Goal: Task Accomplishment & Management: Use online tool/utility

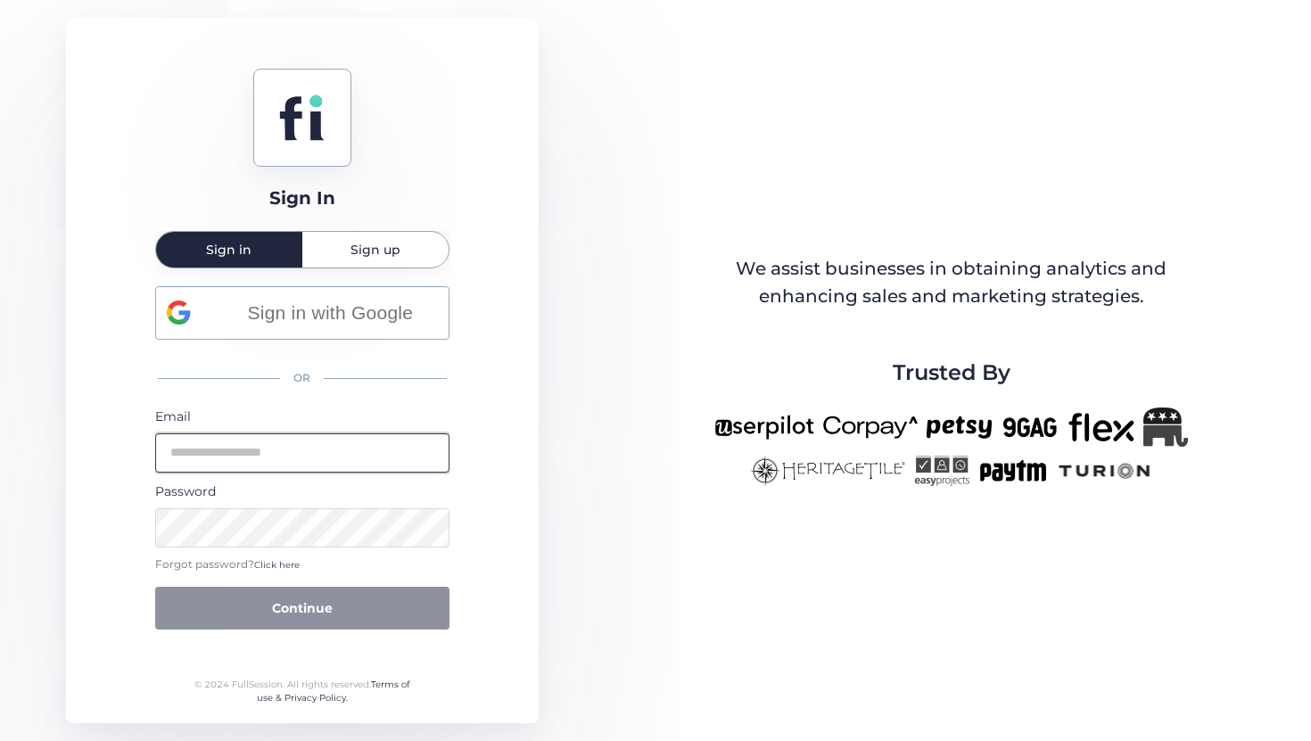
click at [308, 458] on input "email" at bounding box center [302, 452] width 294 height 39
click at [297, 446] on input "email" at bounding box center [302, 452] width 294 height 39
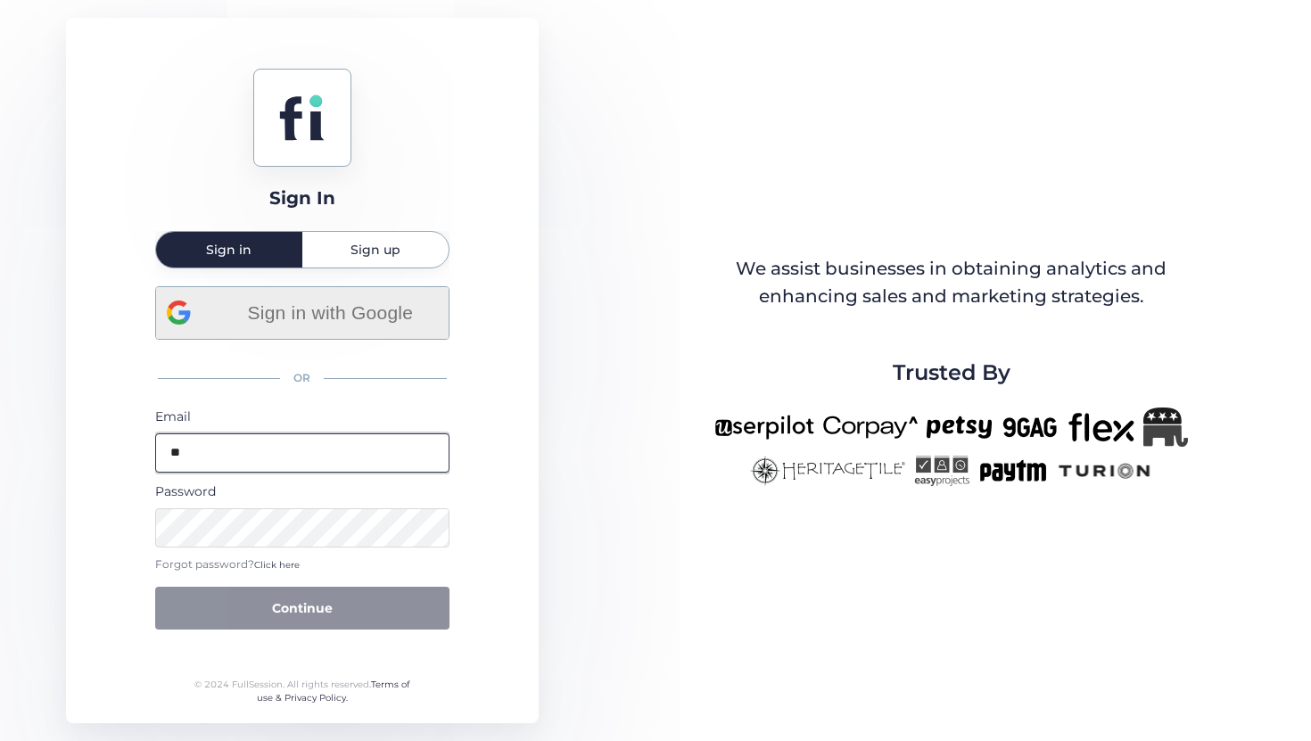
type input "*"
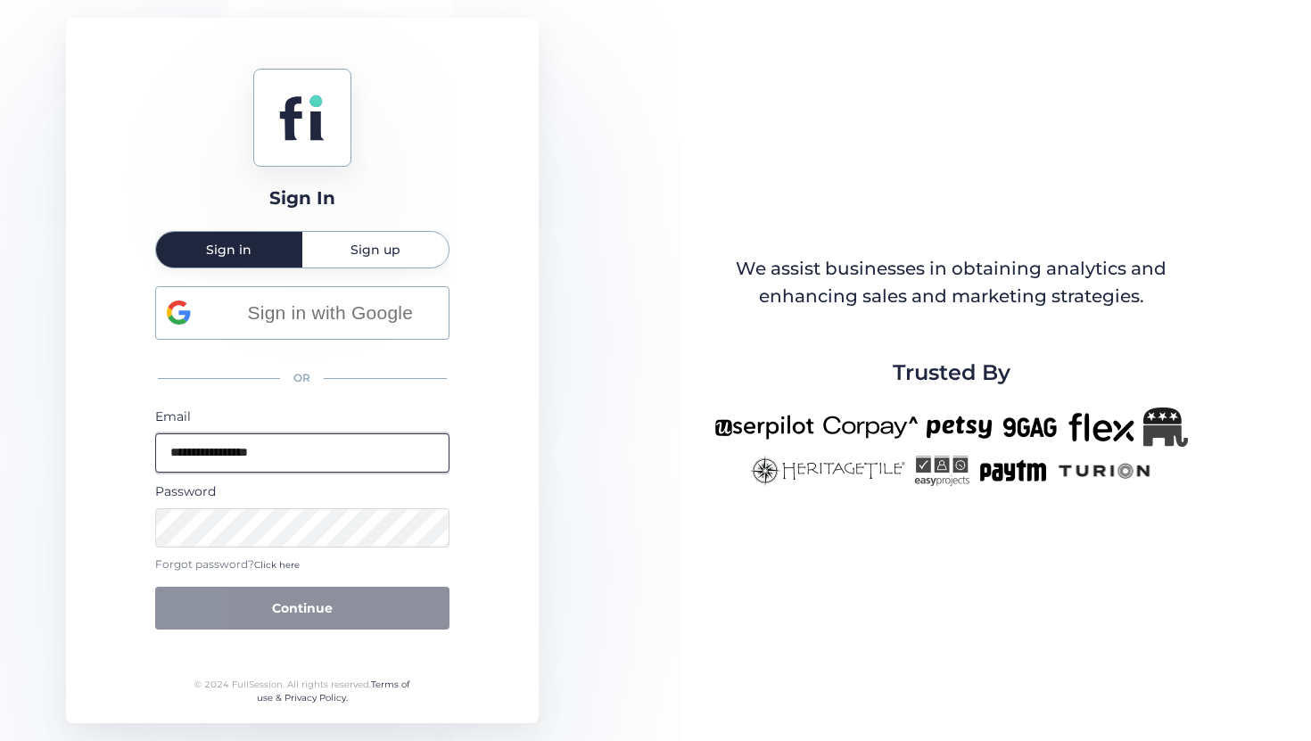
type input "**********"
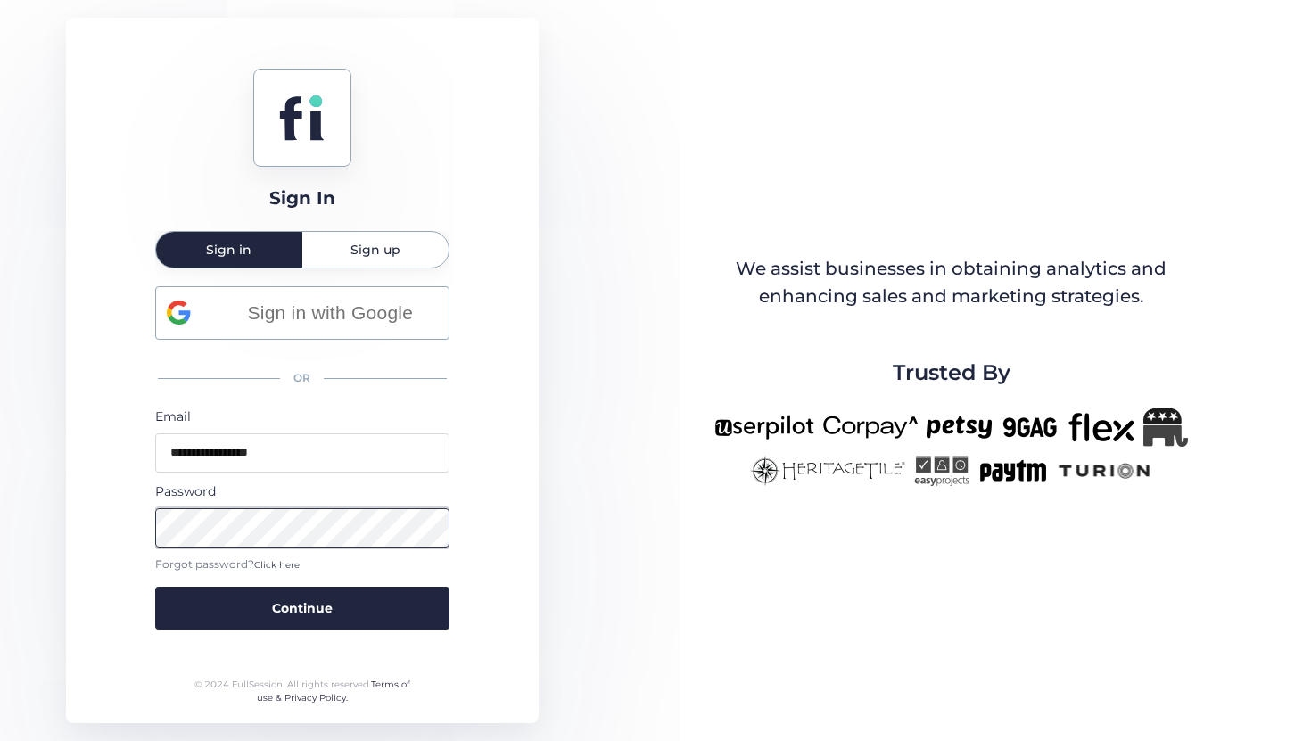
click at [155, 587] on button "Continue" at bounding box center [302, 608] width 294 height 43
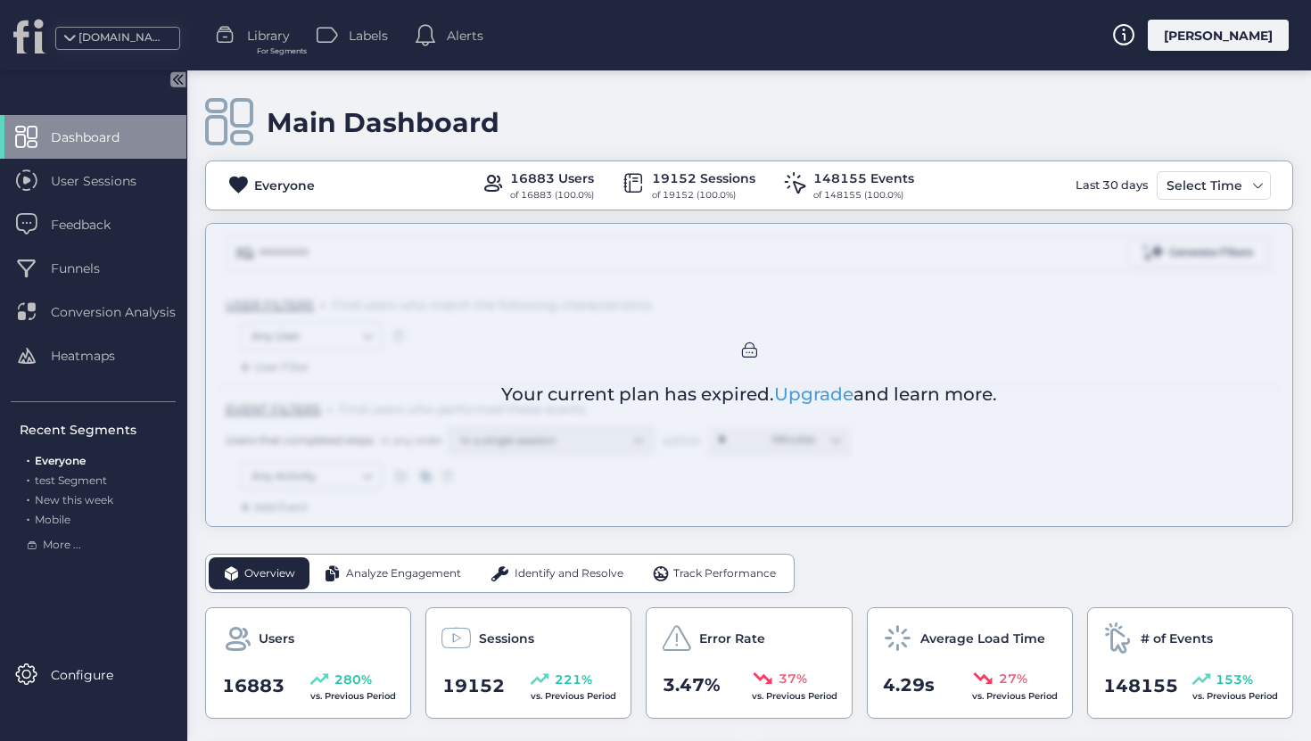
click at [532, 685] on div "Main Dashboard Everyone 16883 Users of 16883 (100.0%) 19152 Sessions of 19152 (…" at bounding box center [748, 405] width 1123 height 670
